Goal: Navigation & Orientation: Find specific page/section

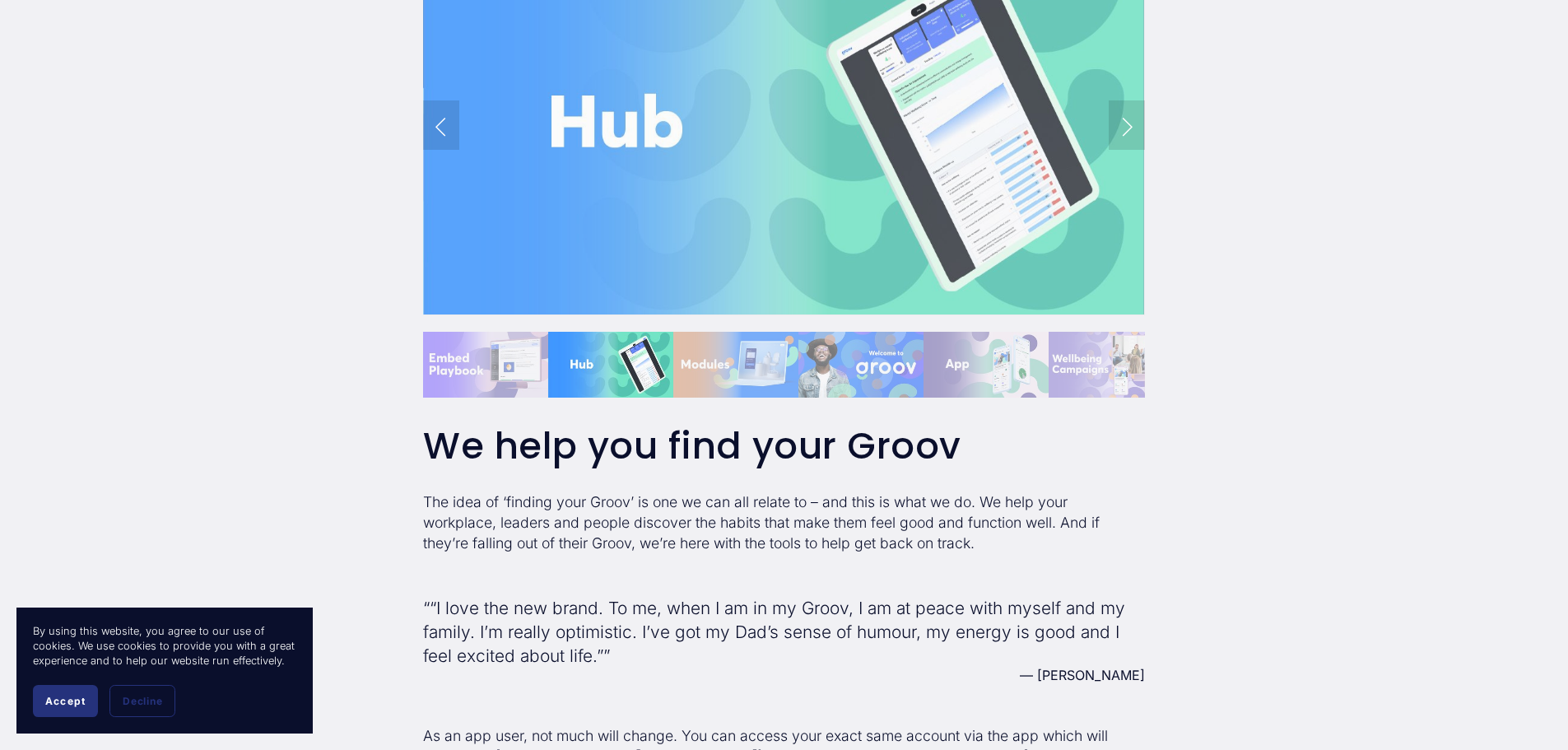
scroll to position [1976, 0]
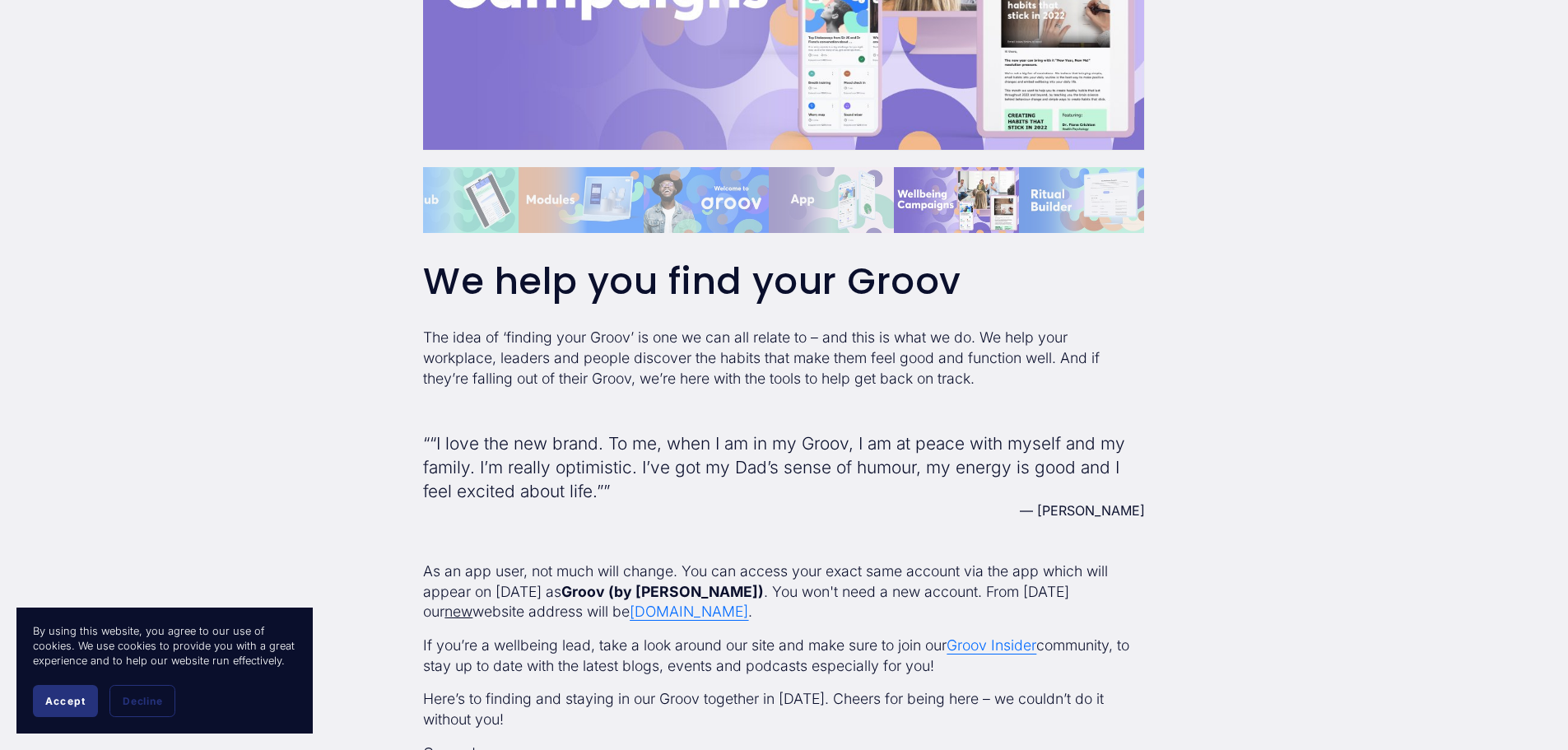
click at [662, 611] on span "www.groovnow.com" at bounding box center [689, 611] width 119 height 17
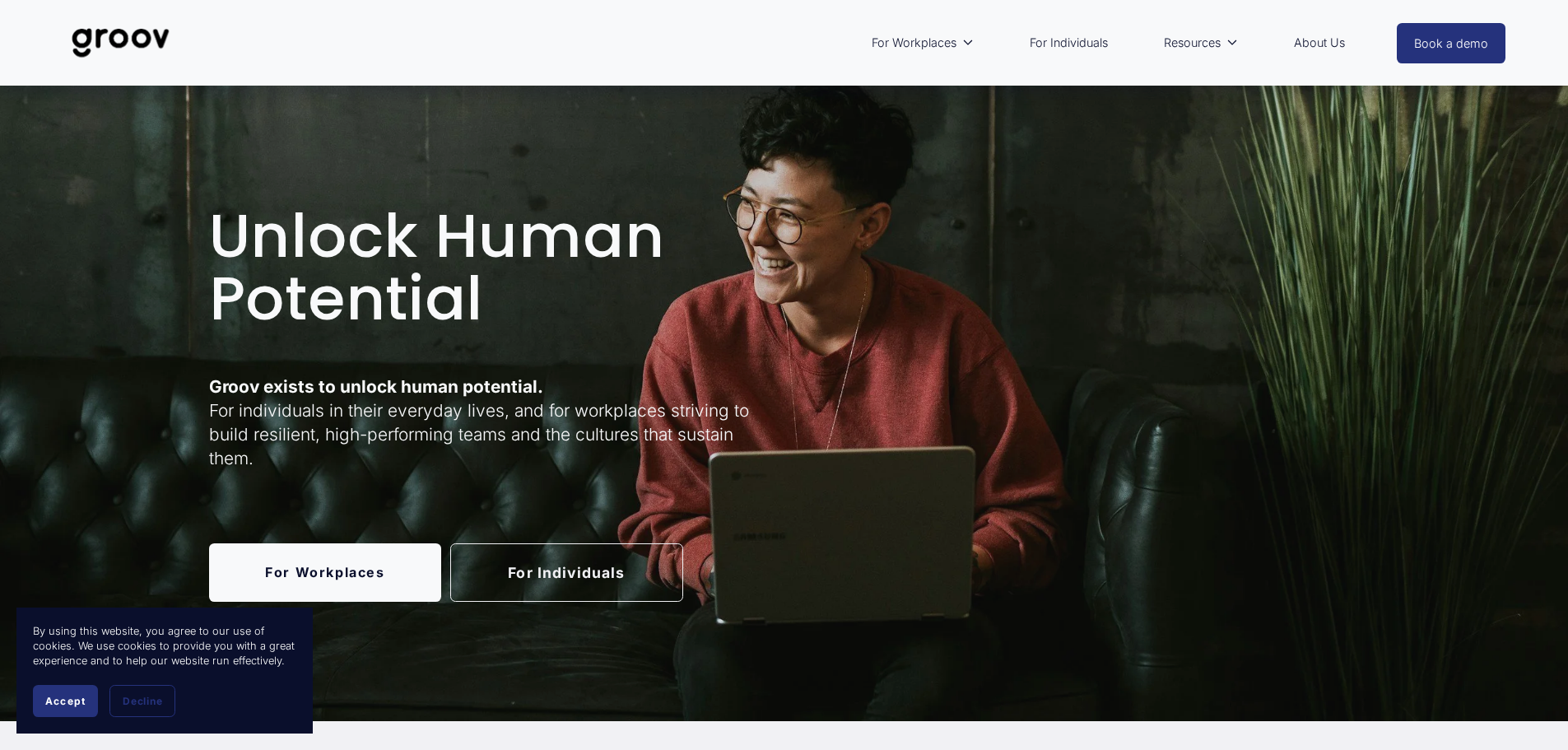
click at [320, 568] on link "For Workplaces" at bounding box center [325, 572] width 233 height 58
click at [579, 575] on link "For Individuals" at bounding box center [566, 572] width 233 height 58
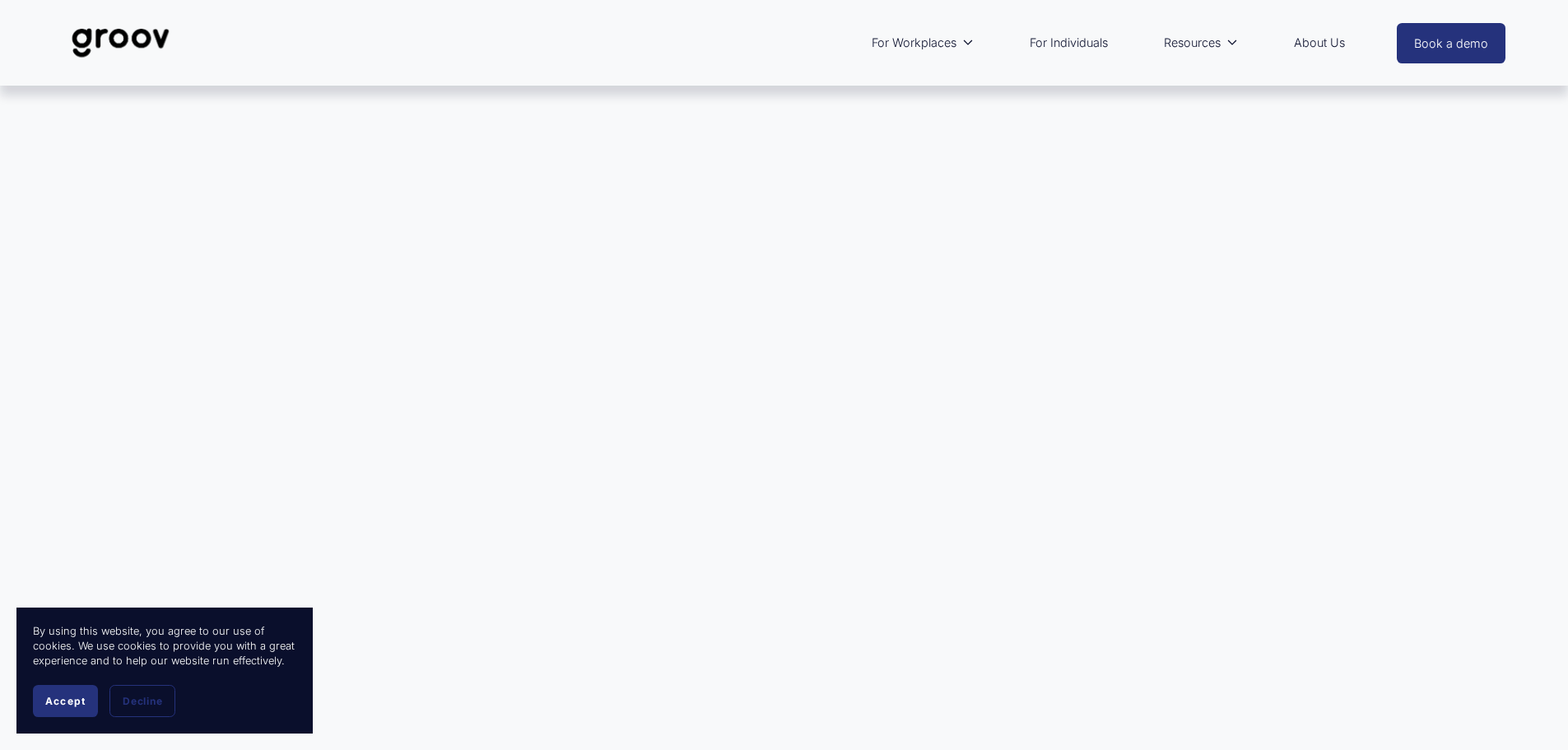
click at [64, 702] on span "Accept" at bounding box center [65, 701] width 40 height 13
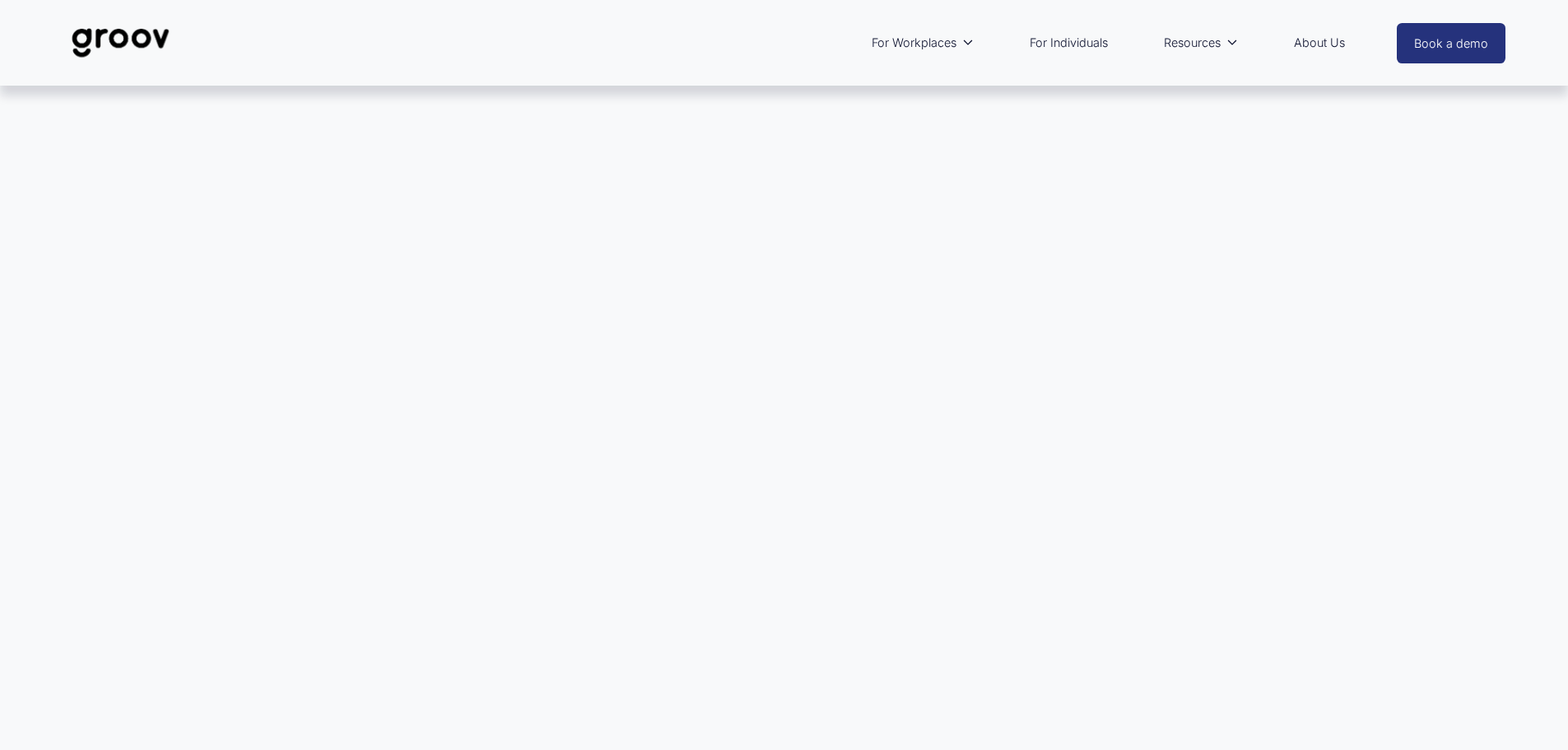
click at [1073, 43] on link "For Individuals" at bounding box center [1069, 43] width 94 height 38
click at [1051, 41] on link "For Individuals" at bounding box center [1069, 43] width 94 height 38
